Goal: Book appointment/travel/reservation

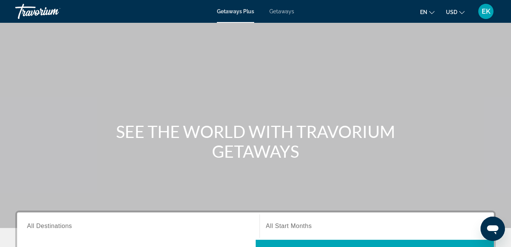
click at [460, 13] on icon "Change currency" at bounding box center [461, 12] width 5 height 5
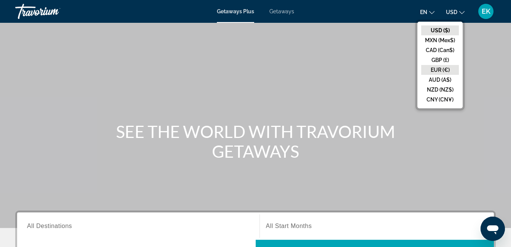
click at [443, 65] on button "EUR (€)" at bounding box center [440, 70] width 38 height 10
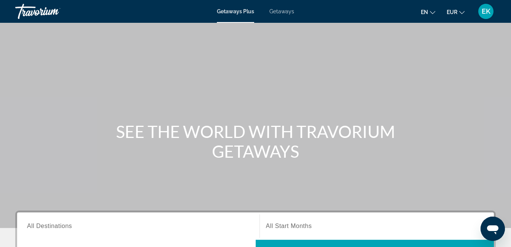
click at [288, 10] on span "Getaways" at bounding box center [281, 11] width 25 height 6
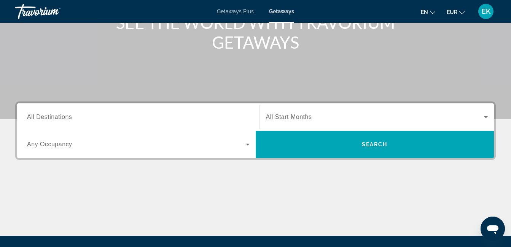
scroll to position [108, 0]
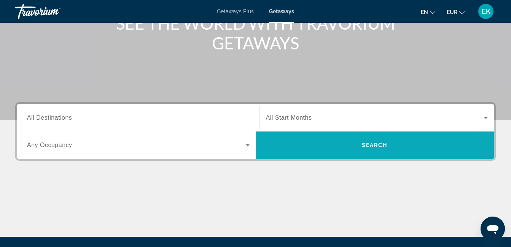
click at [332, 138] on span "Search widget" at bounding box center [375, 145] width 239 height 18
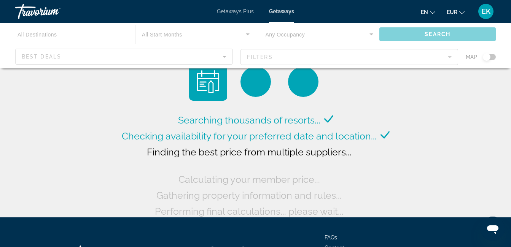
click at [432, 11] on icon "Change language" at bounding box center [432, 12] width 5 height 5
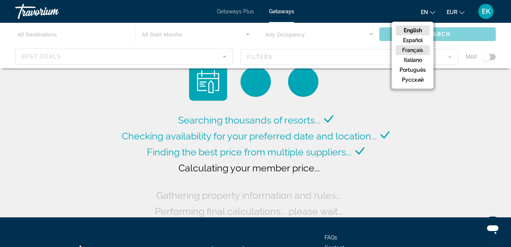
click at [417, 48] on button "Français" at bounding box center [413, 50] width 34 height 10
